Goal: Check status: Check status

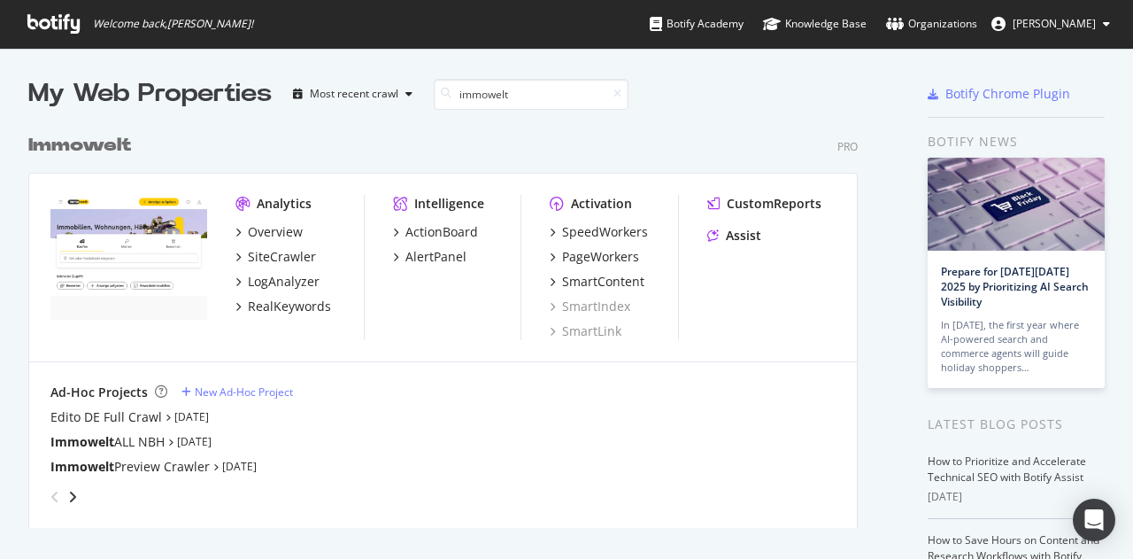
scroll to position [402, 830]
type input "immowelt"
click at [305, 256] on div "SiteCrawler" at bounding box center [282, 257] width 68 height 18
